Goal: Find specific page/section: Find specific page/section

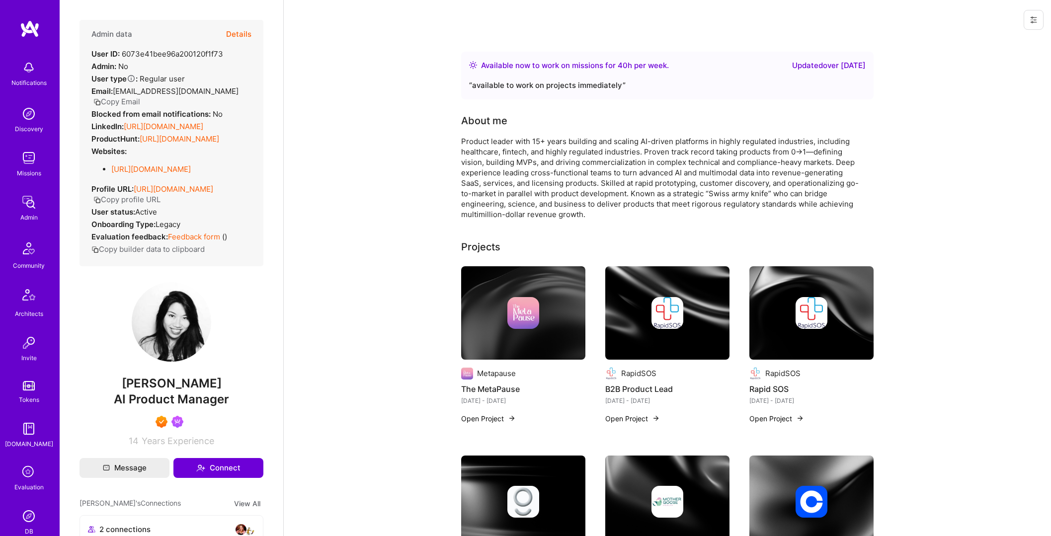
scroll to position [69, 0]
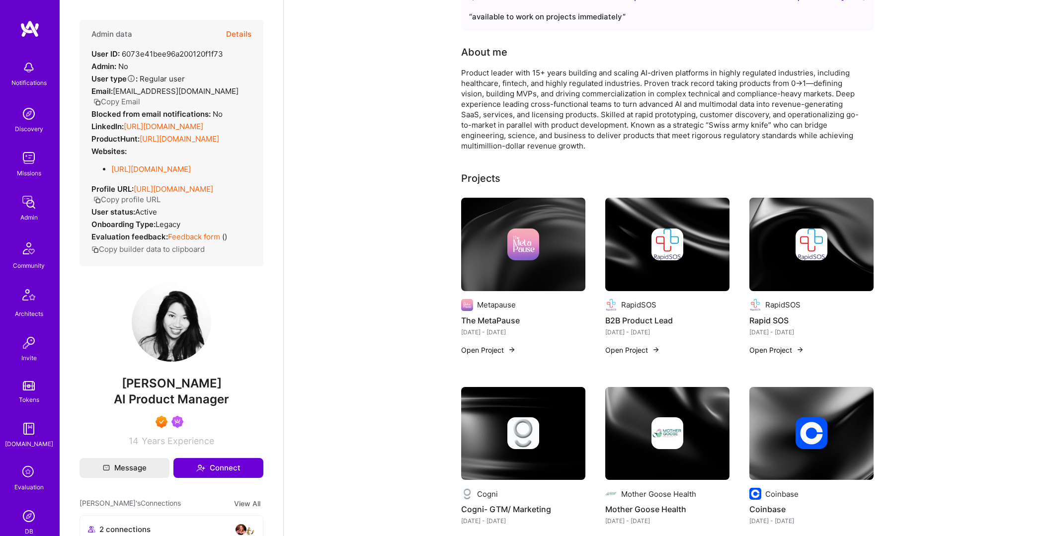
click at [241, 27] on button "Details" at bounding box center [238, 34] width 25 height 29
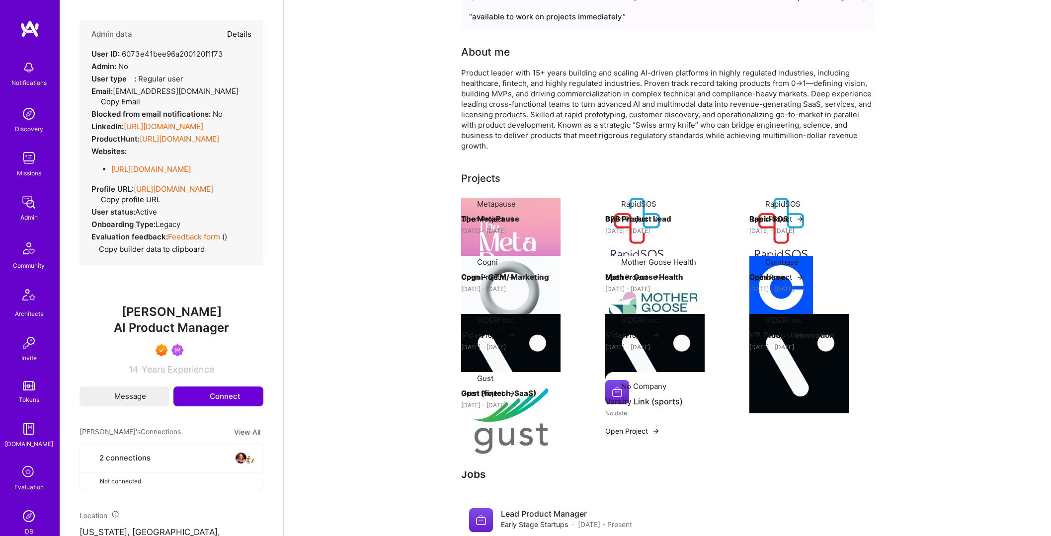
type textarea "x"
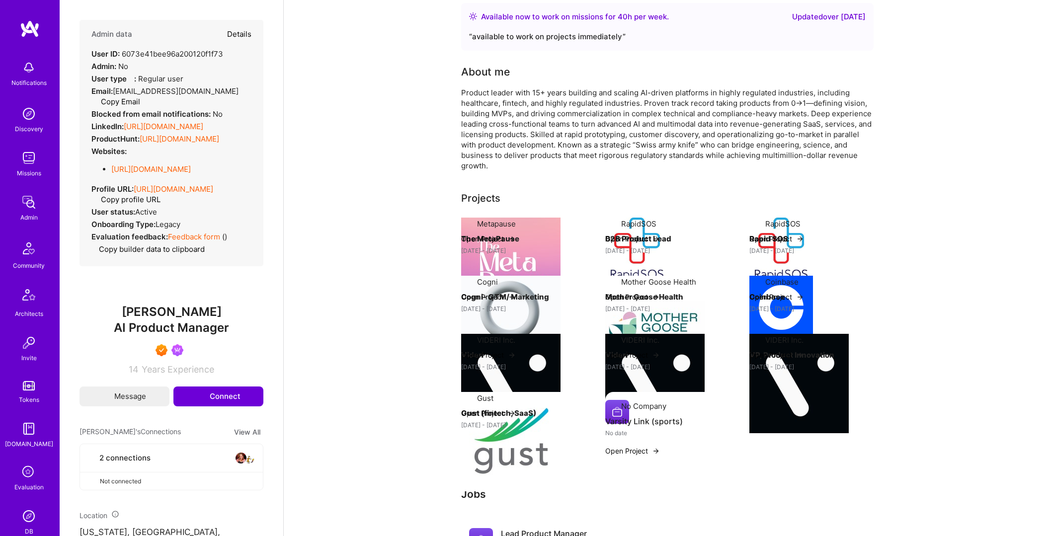
select select "7"
select select "US"
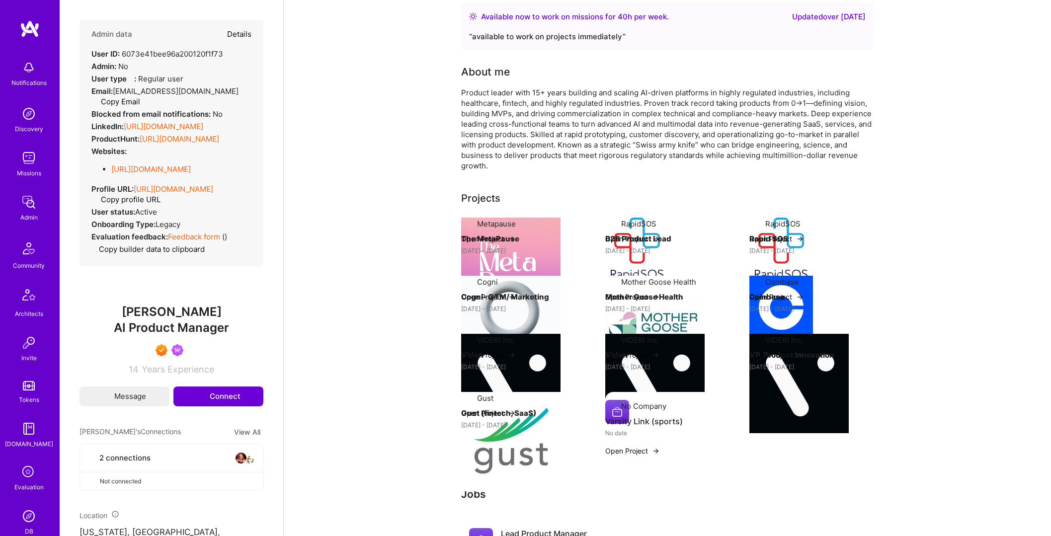
select select "Right Now"
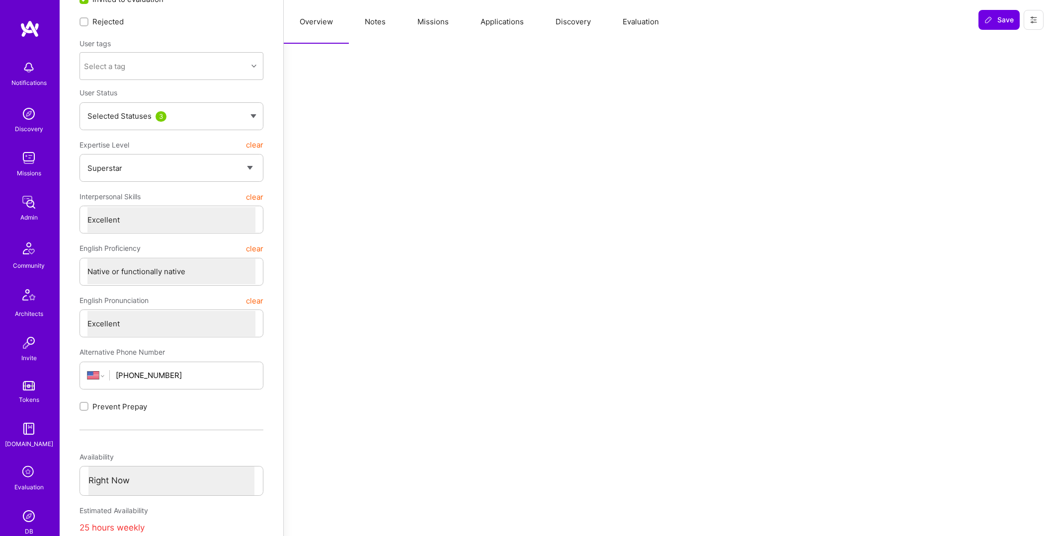
scroll to position [98, 0]
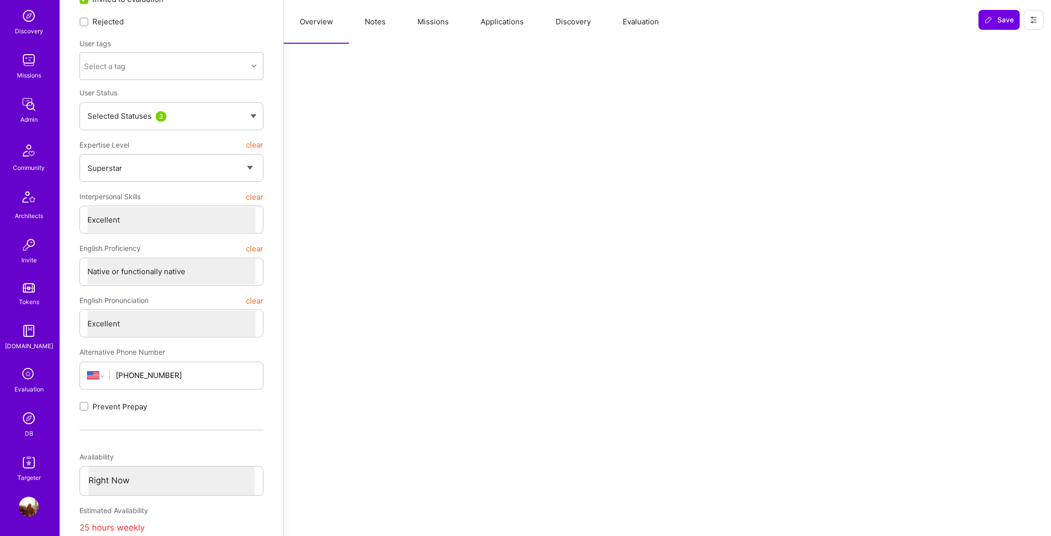
click at [30, 425] on img at bounding box center [29, 418] width 20 height 20
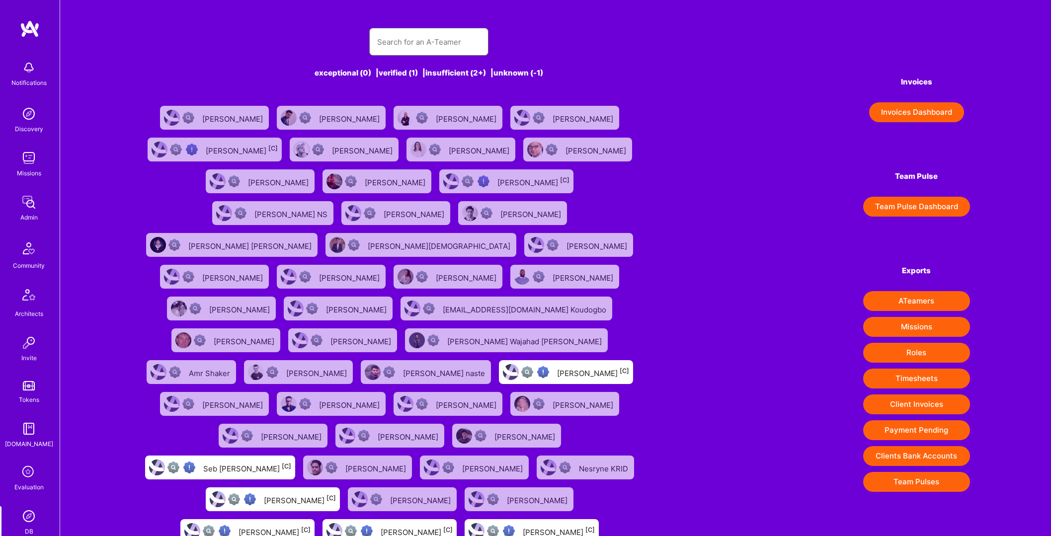
click at [437, 47] on input "text" at bounding box center [428, 41] width 103 height 25
type input "brynn"
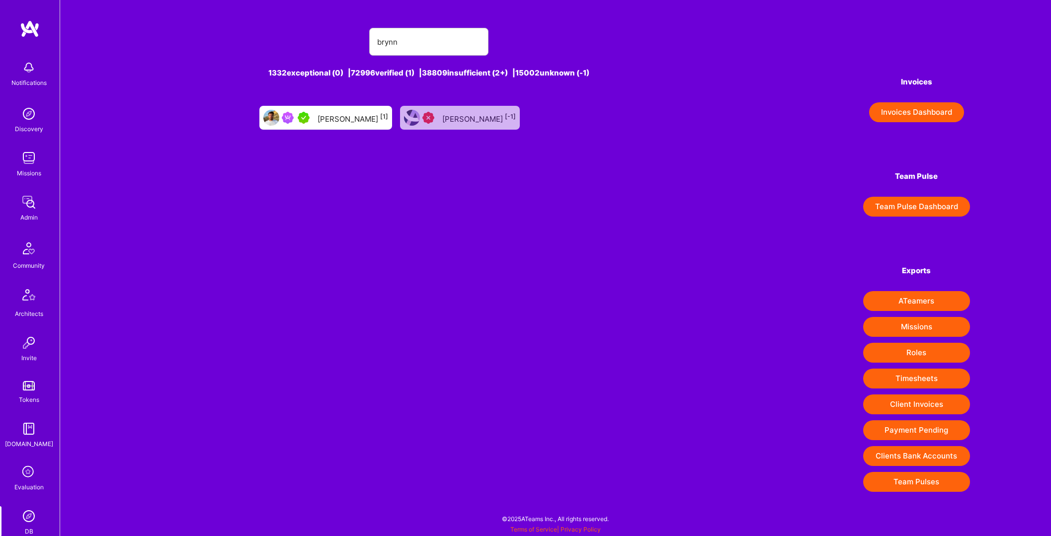
click at [329, 117] on div "Brynn Chadwick [1]" at bounding box center [325, 118] width 133 height 24
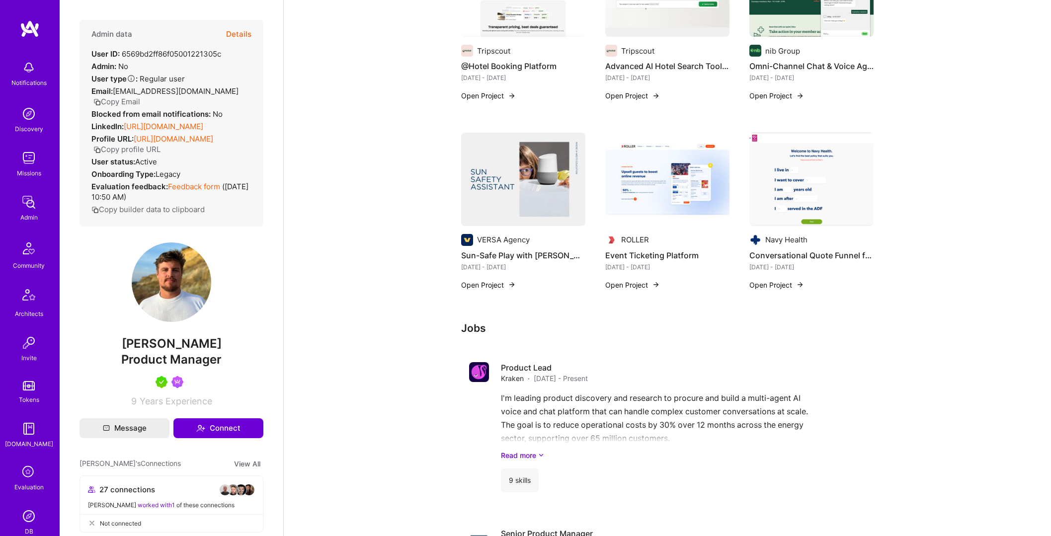
scroll to position [450, 0]
click at [35, 257] on img at bounding box center [29, 248] width 24 height 24
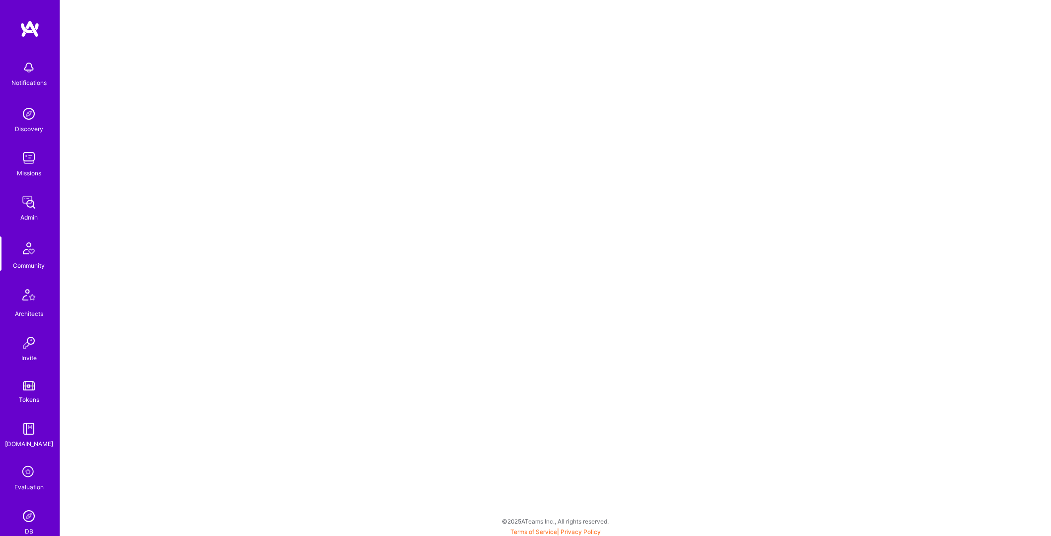
click at [35, 196] on img at bounding box center [29, 202] width 20 height 20
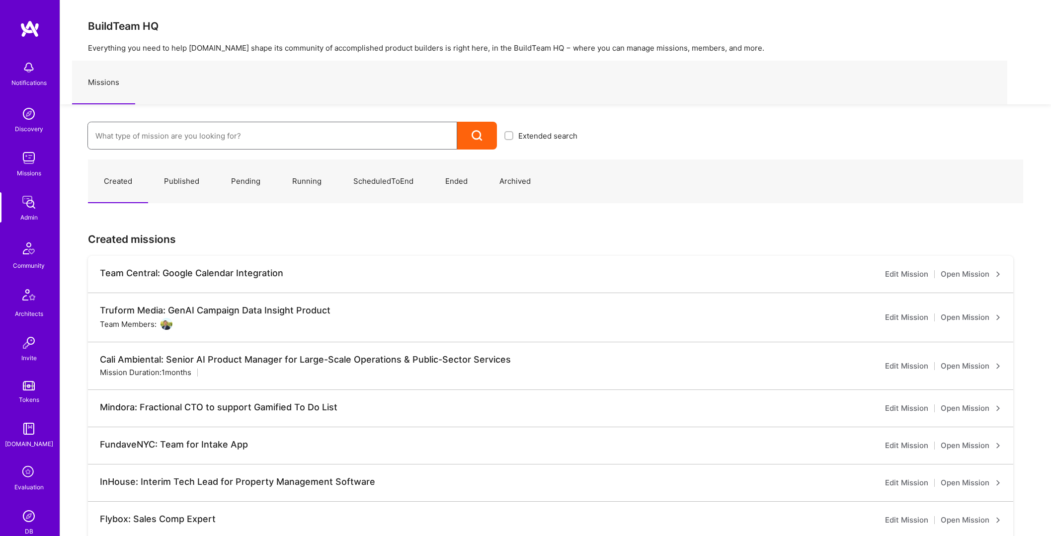
click at [209, 130] on input at bounding box center [272, 135] width 354 height 25
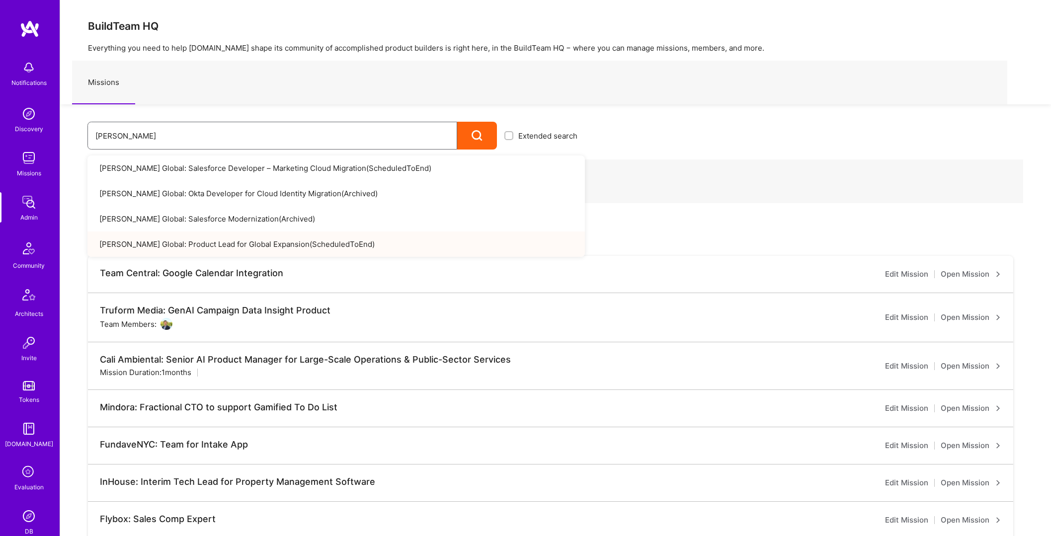
type input "anderson"
click at [37, 200] on img at bounding box center [29, 202] width 20 height 20
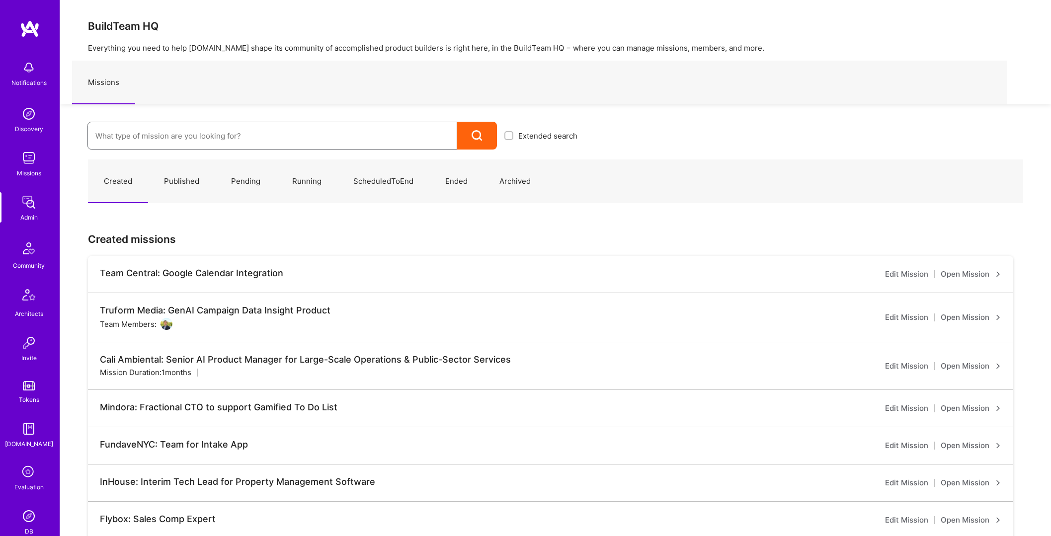
click at [146, 143] on input at bounding box center [272, 135] width 354 height 25
type input "CRNCY"
click at [234, 167] on link "CRNCY: Senior Full-Stack Developer ( Running )" at bounding box center [335, 167] width 497 height 25
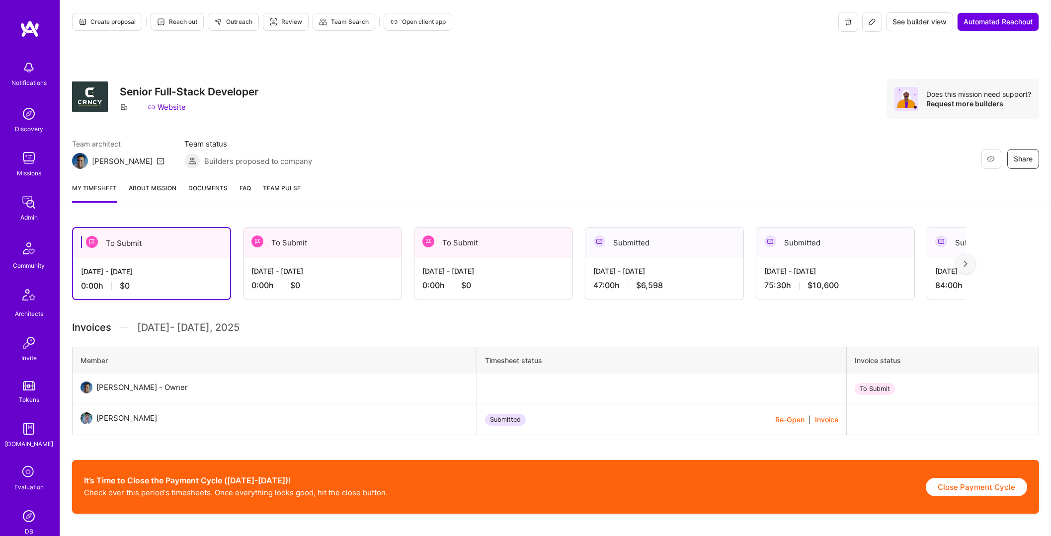
click at [26, 208] on img at bounding box center [29, 202] width 20 height 20
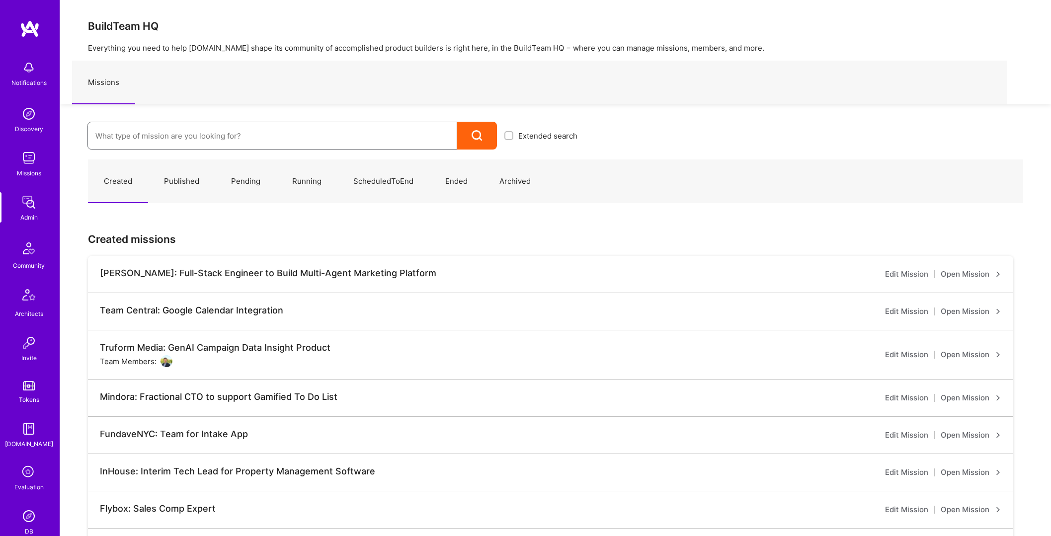
click at [136, 131] on input at bounding box center [272, 135] width 354 height 25
type input "waig"
click at [201, 161] on link "Waigr: Betting the Ponies MVP ( ScheduledToEnd )" at bounding box center [335, 167] width 497 height 25
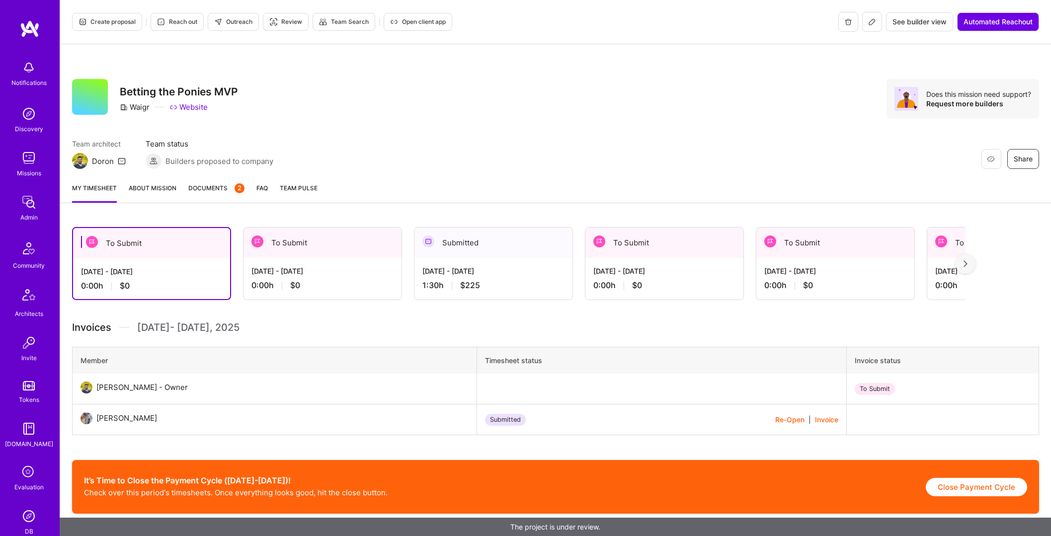
click at [27, 202] on img at bounding box center [29, 202] width 20 height 20
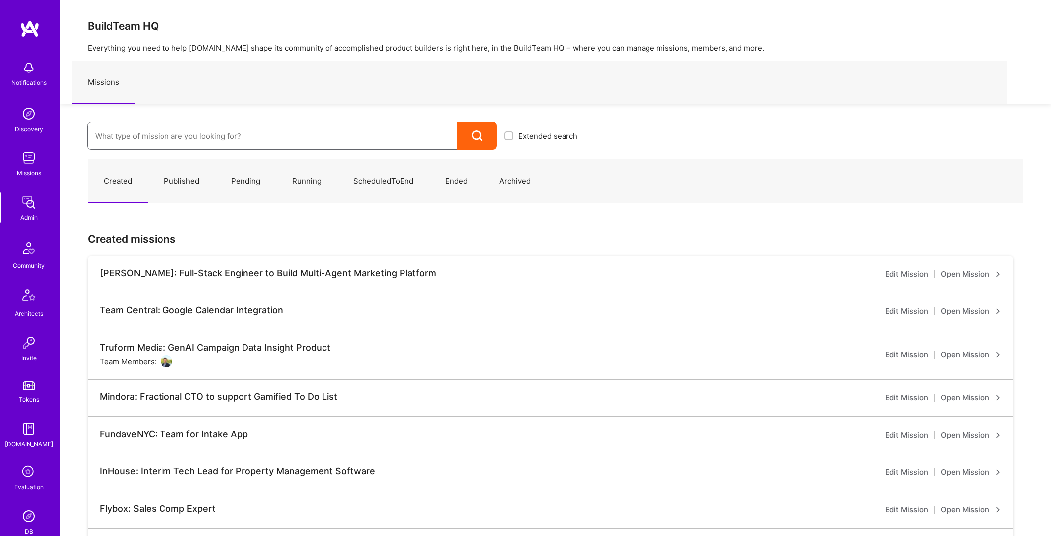
click at [186, 144] on input at bounding box center [272, 135] width 354 height 25
type input "langan"
click at [230, 170] on link "Langan: AI-Copilot for Environmental Site Assessment ( Running )" at bounding box center [335, 167] width 497 height 25
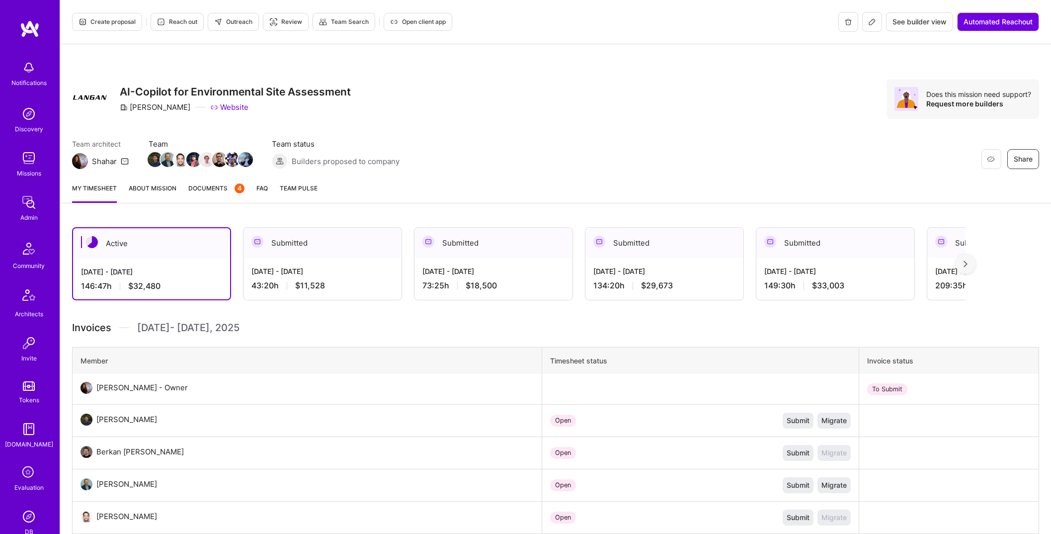
click at [85, 417] on img at bounding box center [86, 419] width 12 height 12
click at [33, 207] on img at bounding box center [29, 202] width 20 height 20
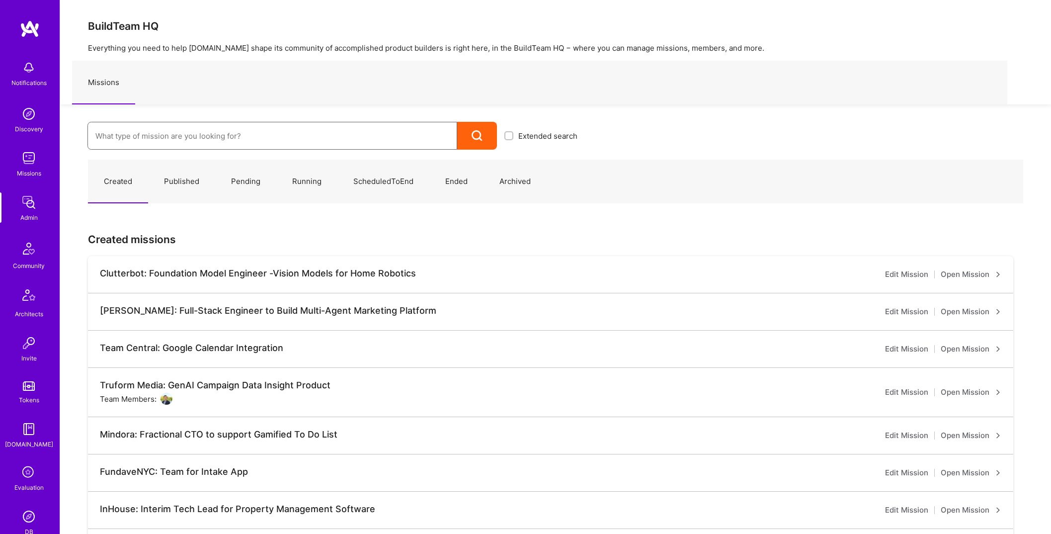
click at [176, 134] on input at bounding box center [272, 135] width 354 height 25
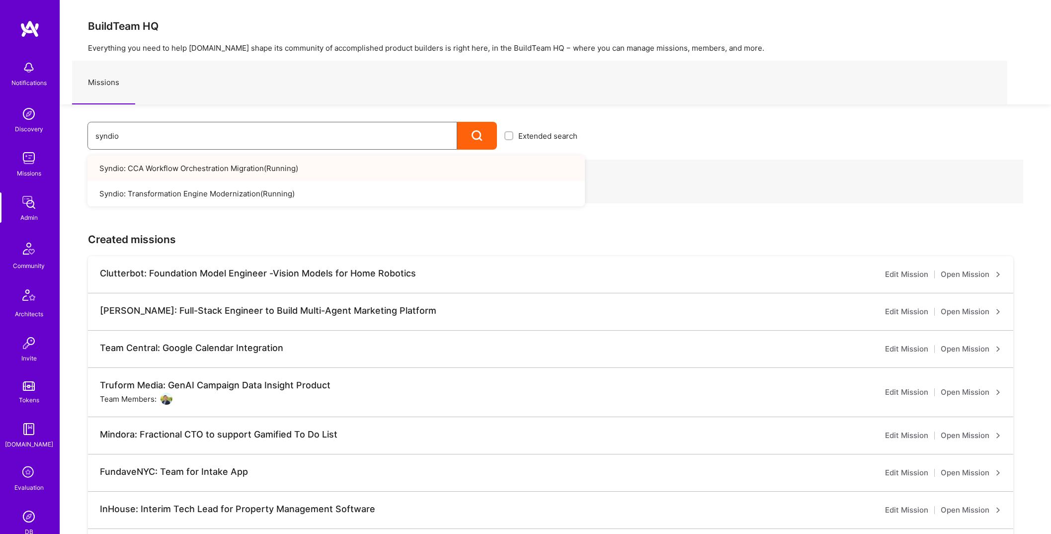
type input "syndio"
click at [212, 166] on link "Syndio: CCA Workflow Orchestration Migration ( Running )" at bounding box center [335, 167] width 497 height 25
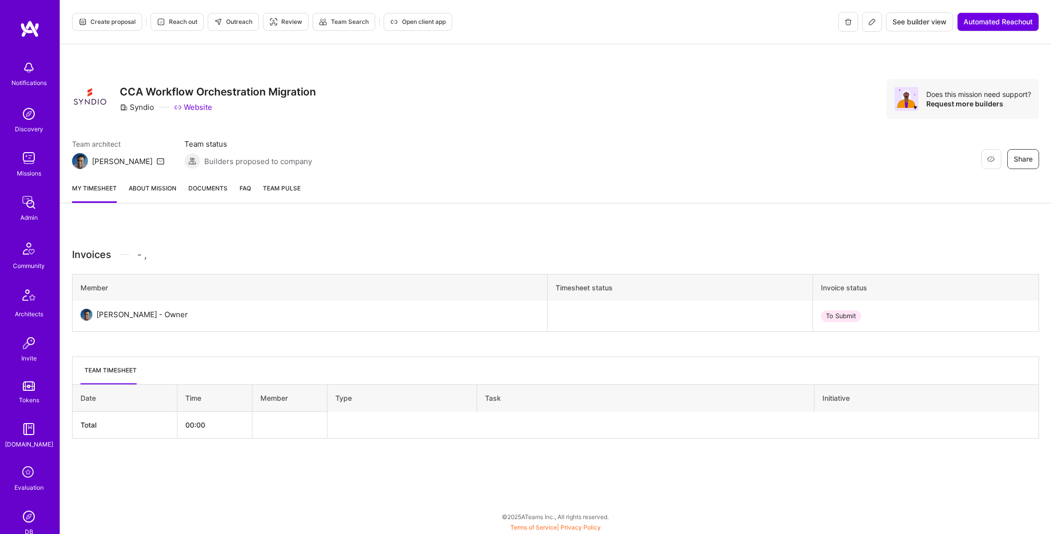
click at [875, 25] on button at bounding box center [872, 22] width 20 height 20
click at [876, 19] on button at bounding box center [872, 22] width 20 height 20
